Goal: Information Seeking & Learning: Learn about a topic

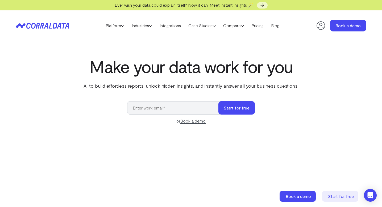
click at [62, 23] on icon at bounding box center [63, 26] width 5 height 6
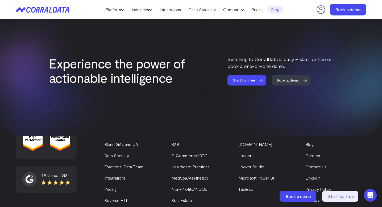
scroll to position [2298, 0]
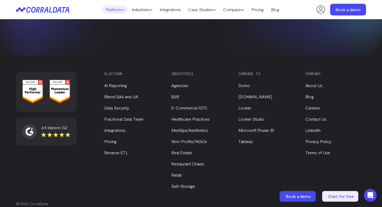
click at [111, 7] on link "Platform" at bounding box center [115, 10] width 26 height 8
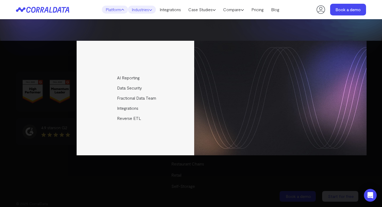
click at [131, 11] on link "Industries" at bounding box center [142, 10] width 28 height 8
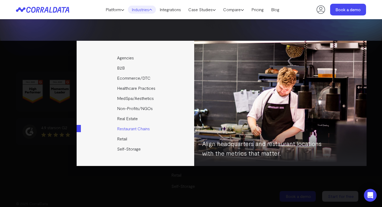
click at [130, 131] on link "Restaurant Chains" at bounding box center [136, 129] width 118 height 10
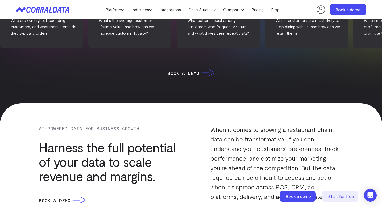
scroll to position [306, 0]
